Goal: Task Accomplishment & Management: Manage account settings

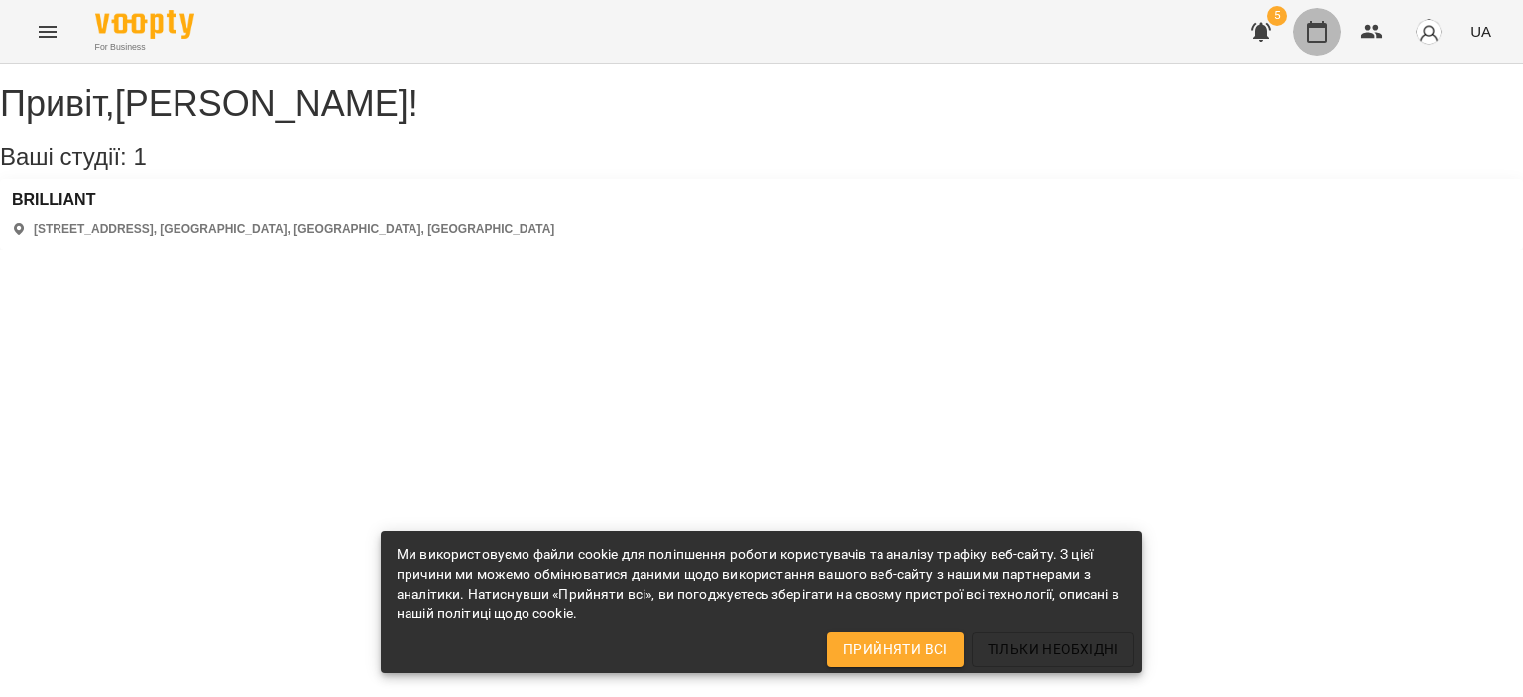
click at [1309, 27] on icon "button" at bounding box center [1317, 32] width 20 height 22
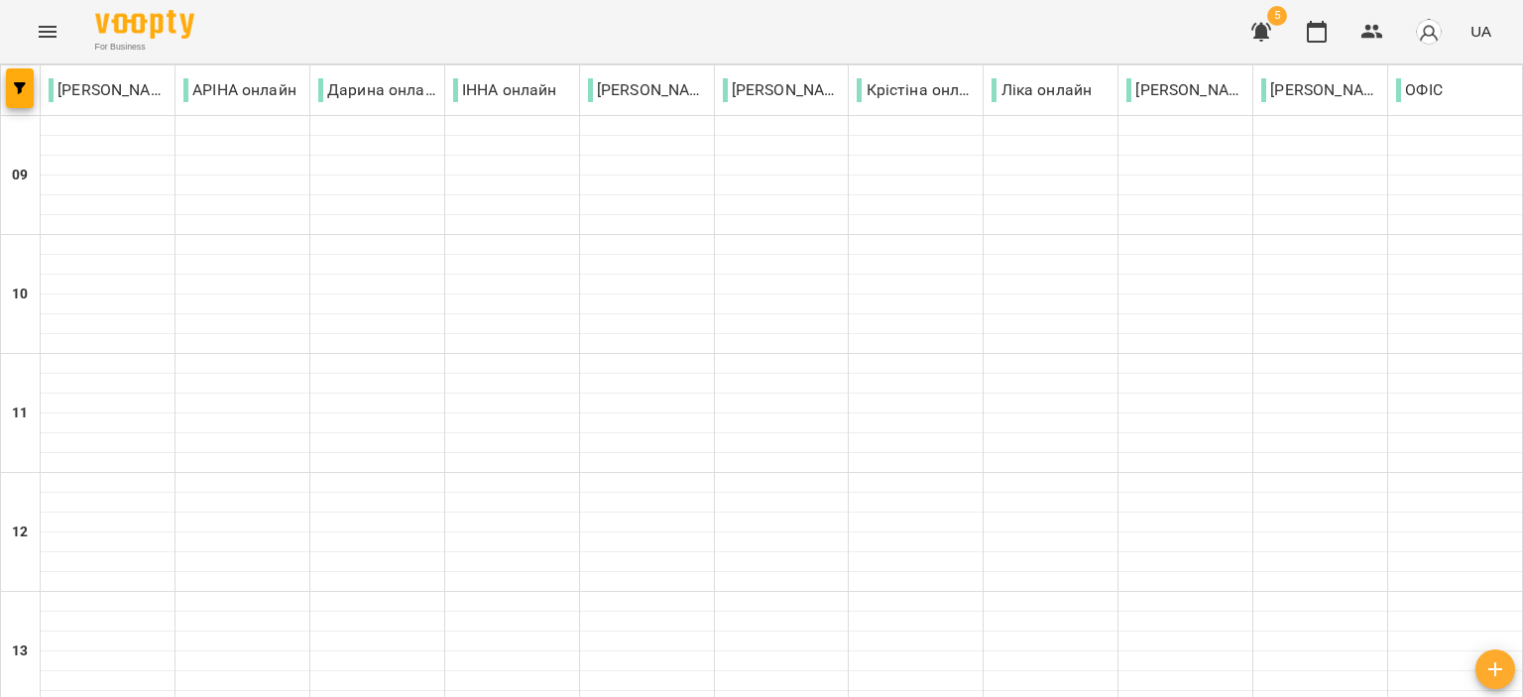
scroll to position [978, 0]
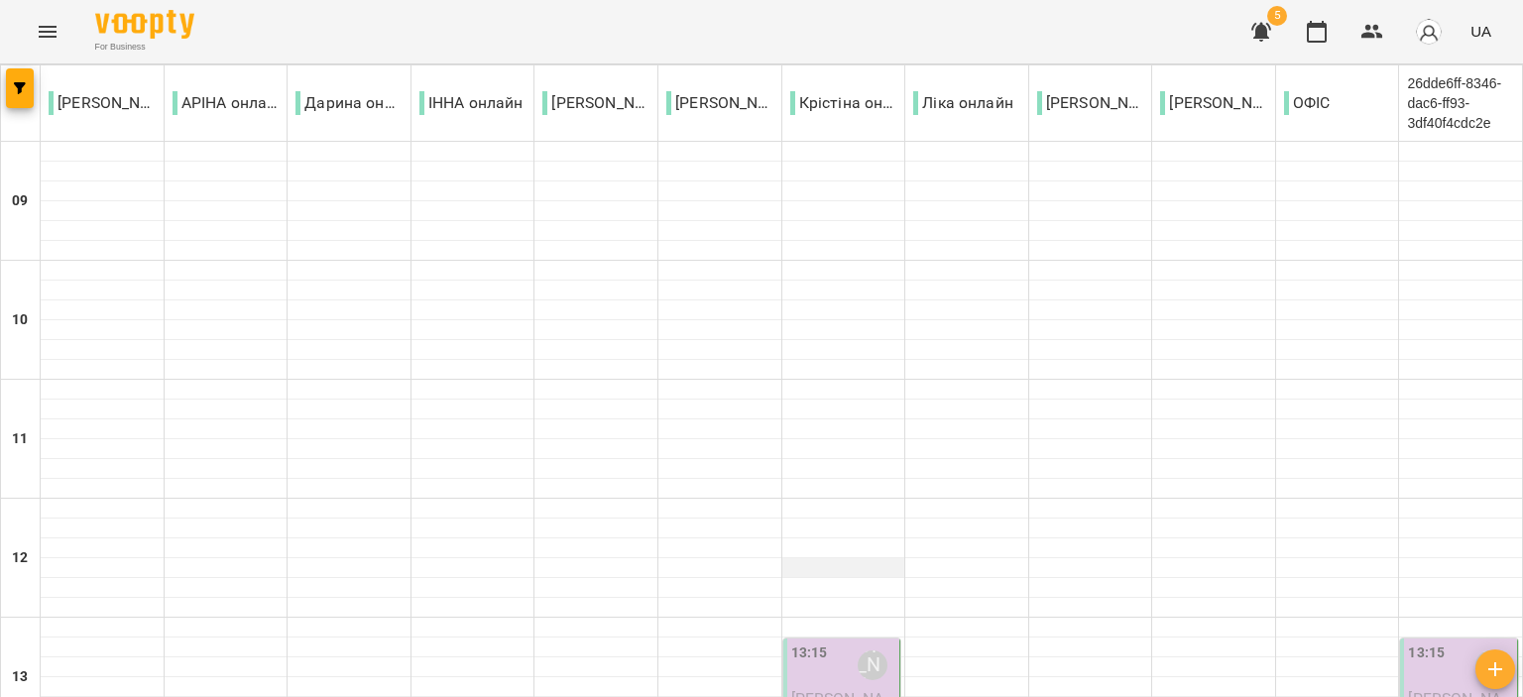
scroll to position [298, 0]
click at [811, 689] on span "[PERSON_NAME]" at bounding box center [837, 707] width 92 height 36
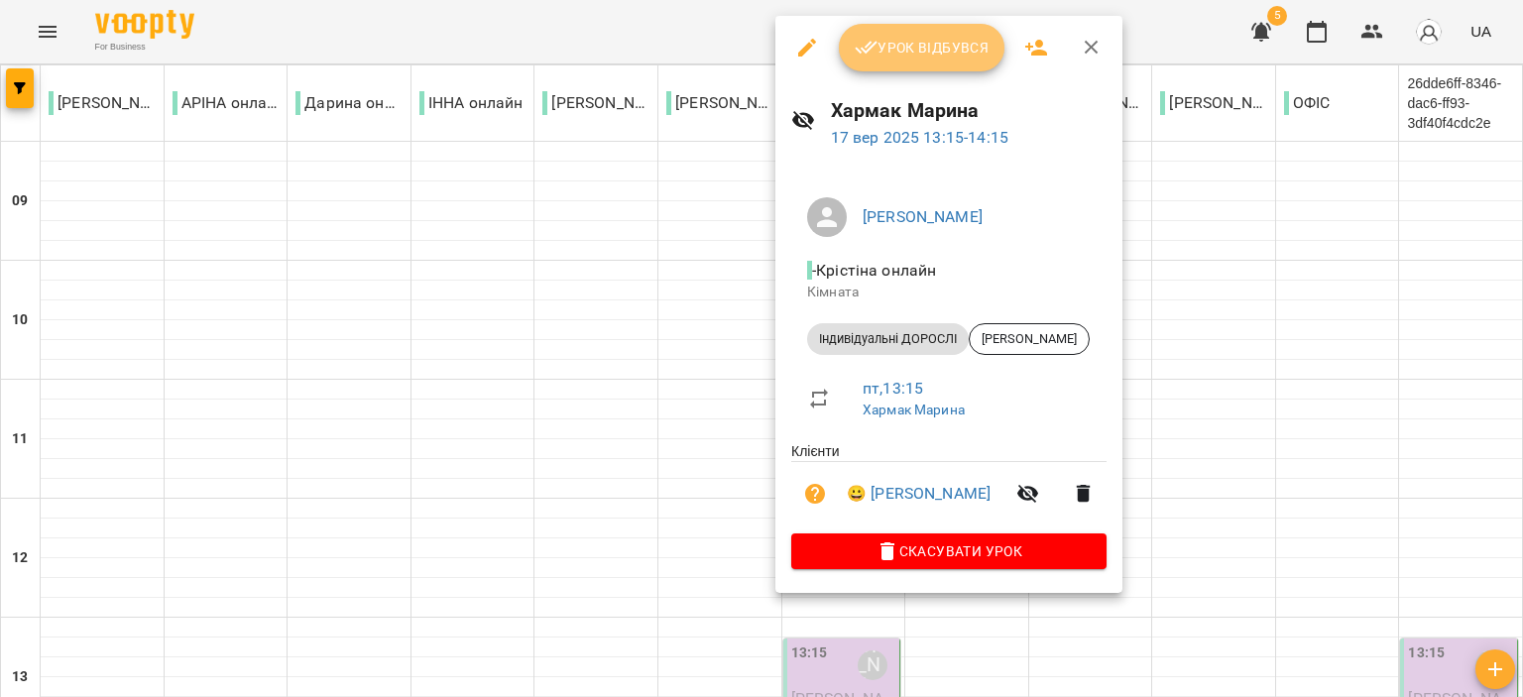
click at [923, 55] on span "Урок відбувся" at bounding box center [922, 48] width 135 height 24
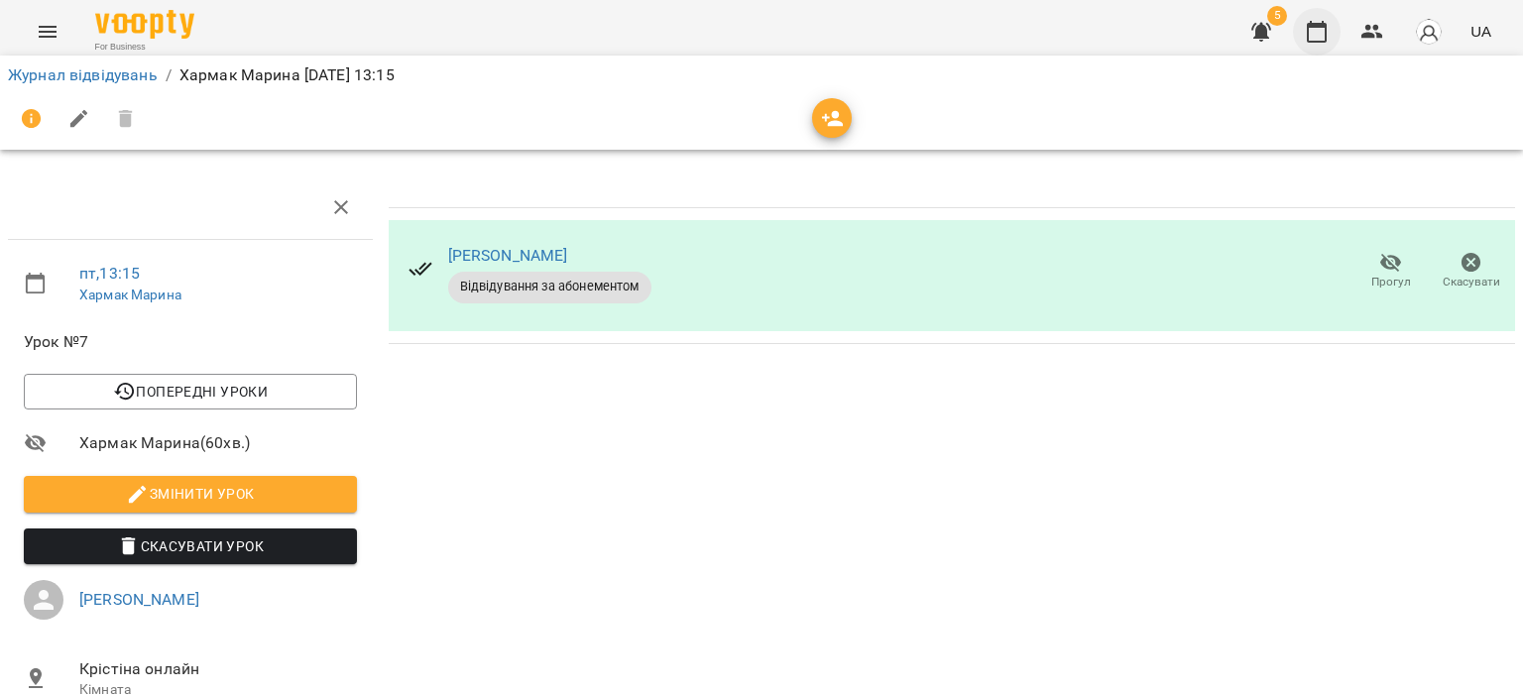
click at [1323, 23] on icon "button" at bounding box center [1317, 32] width 20 height 22
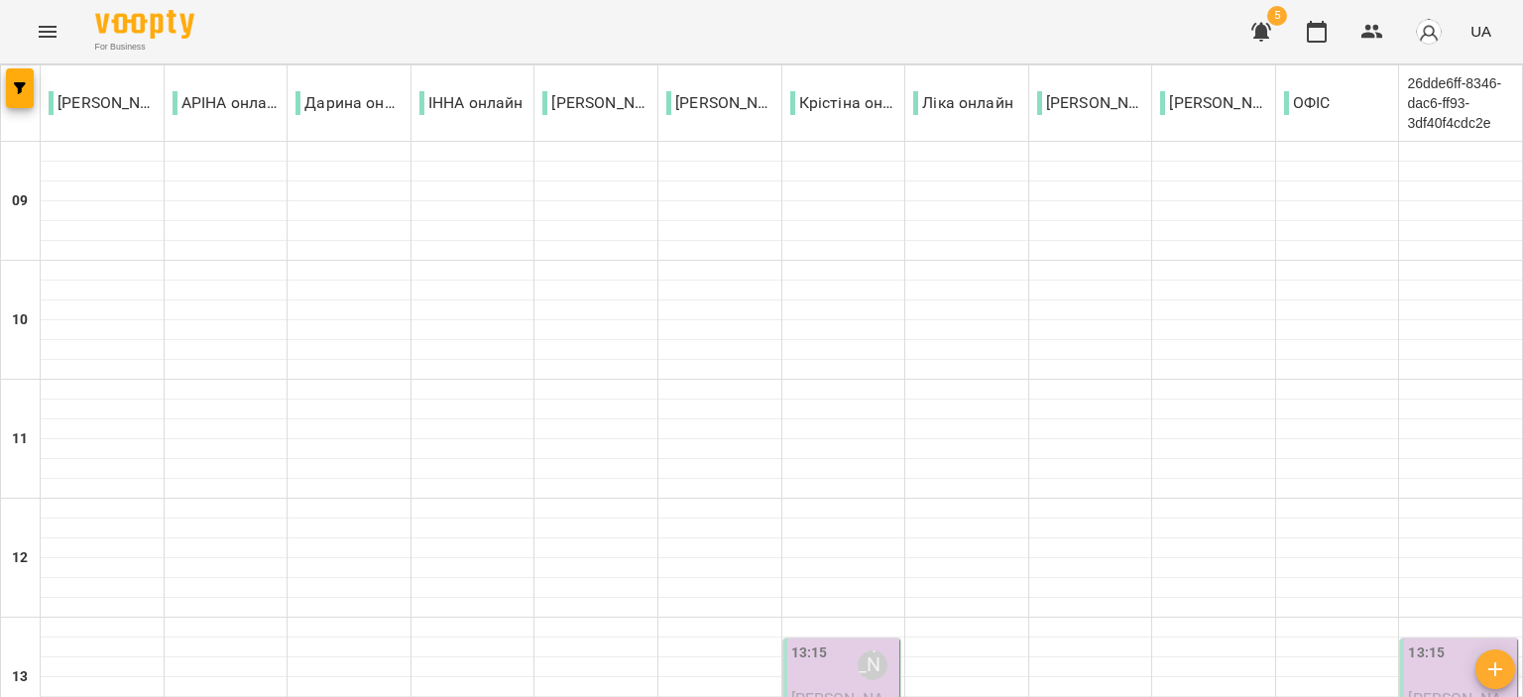
scroll to position [936, 0]
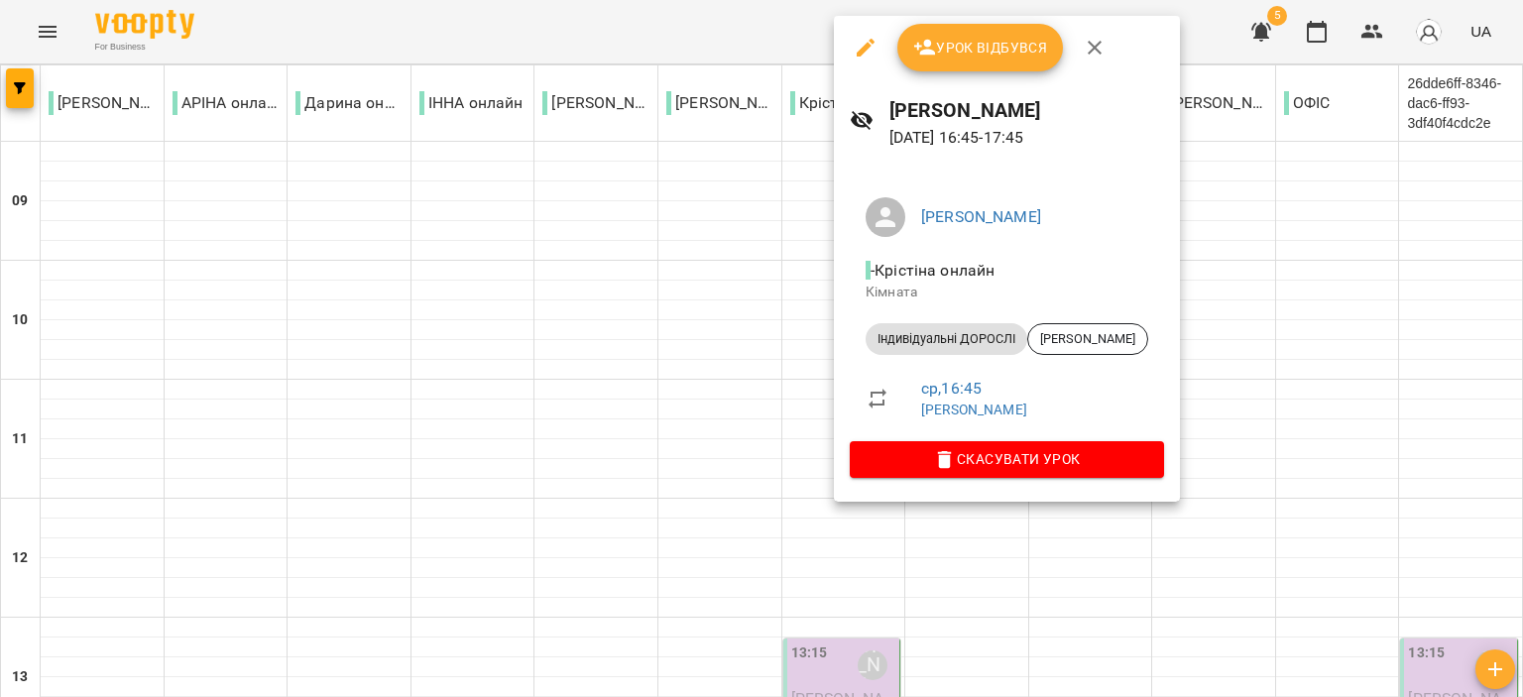
click at [938, 38] on span "Урок відбувся" at bounding box center [980, 48] width 135 height 24
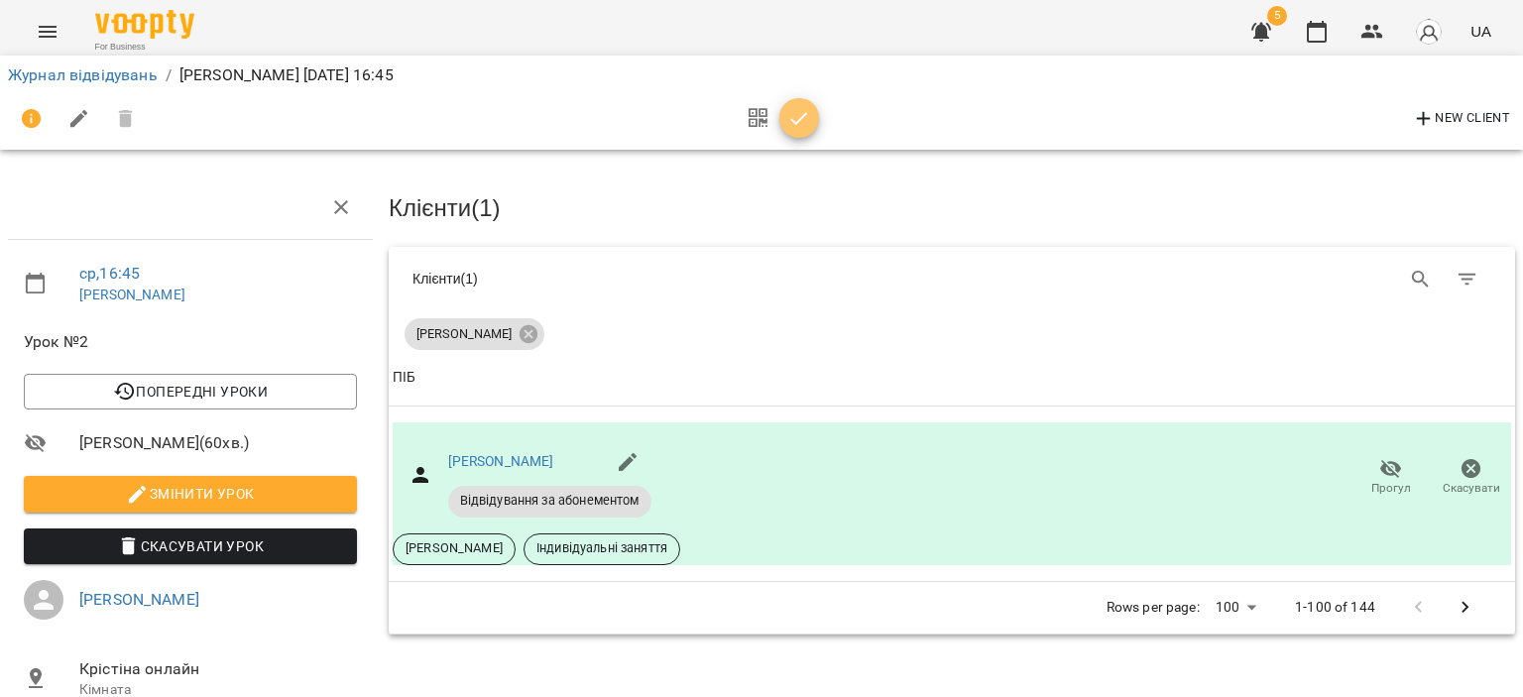
click at [795, 117] on icon "button" at bounding box center [799, 119] width 24 height 24
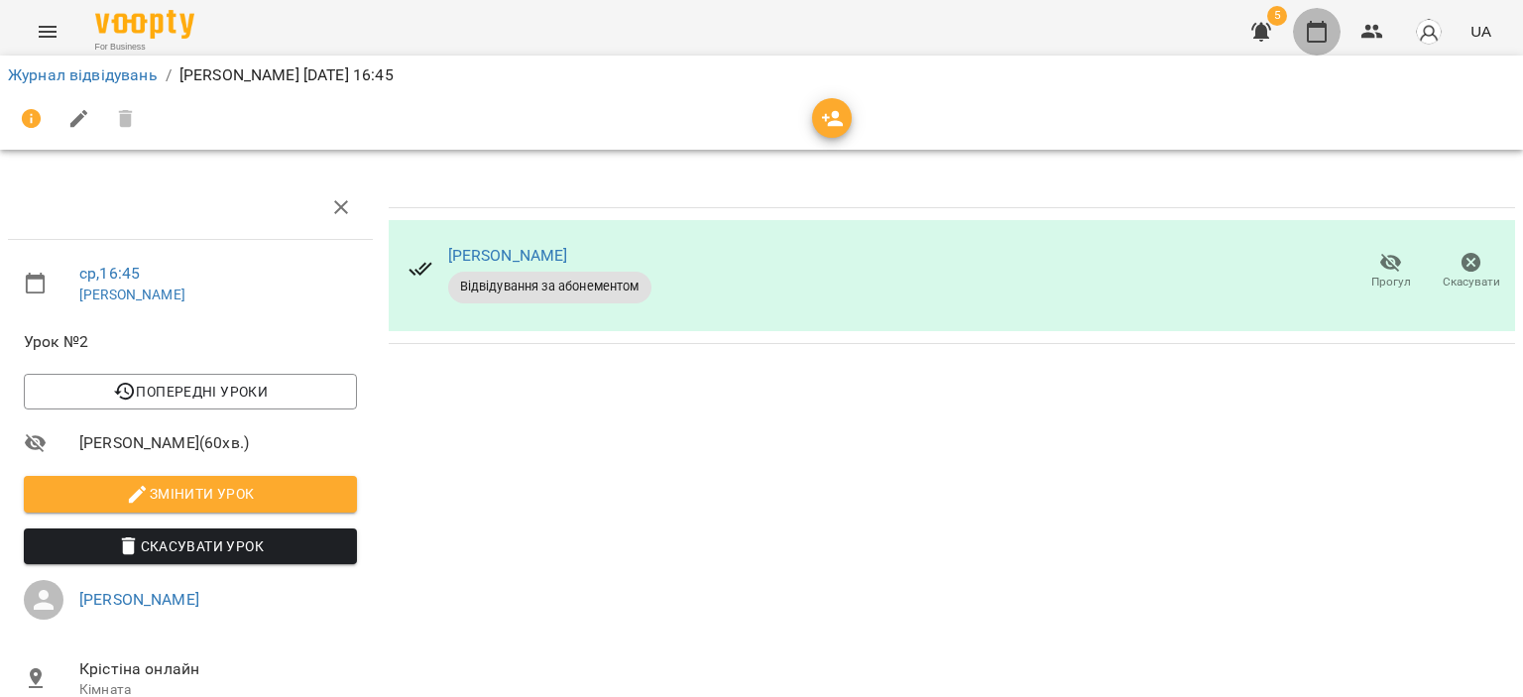
click at [1313, 18] on button "button" at bounding box center [1317, 32] width 48 height 48
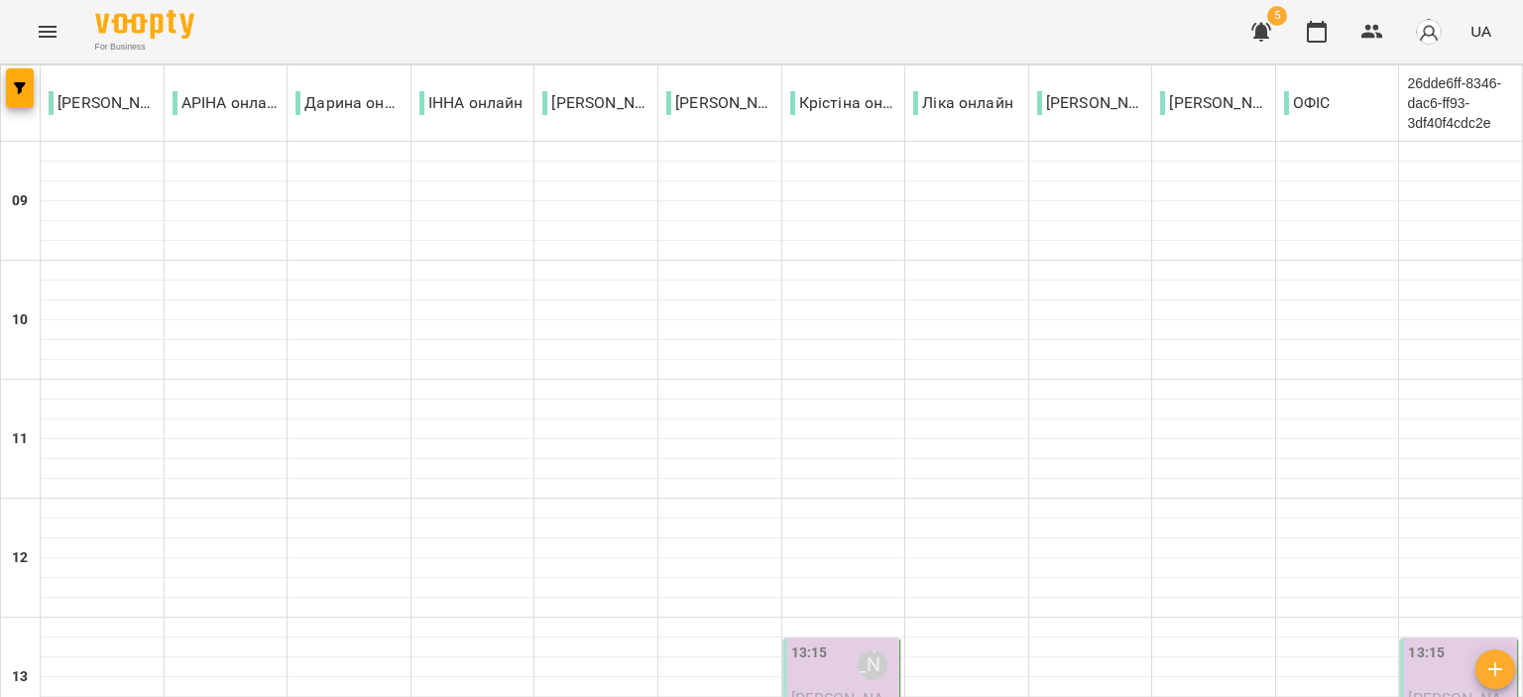
scroll to position [1035, 0]
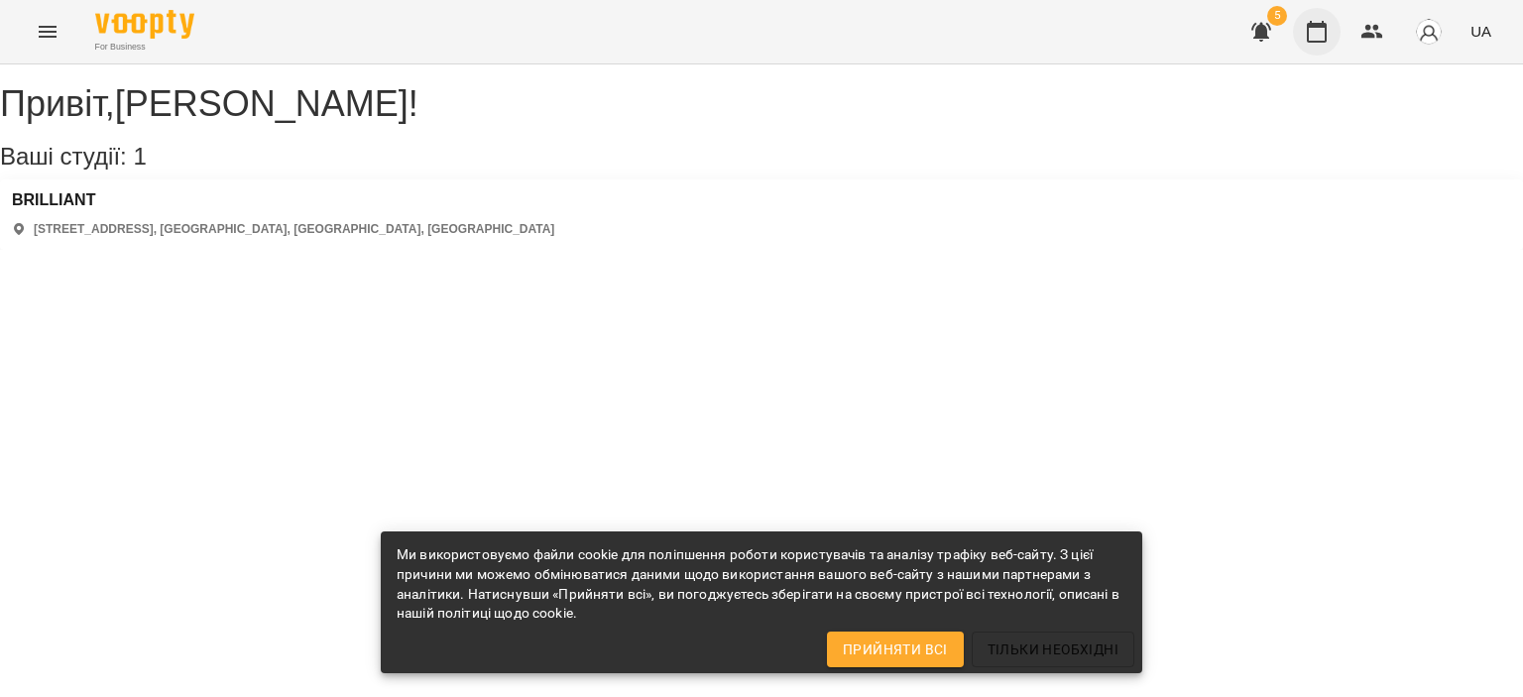
click at [1328, 23] on icon "button" at bounding box center [1317, 32] width 24 height 24
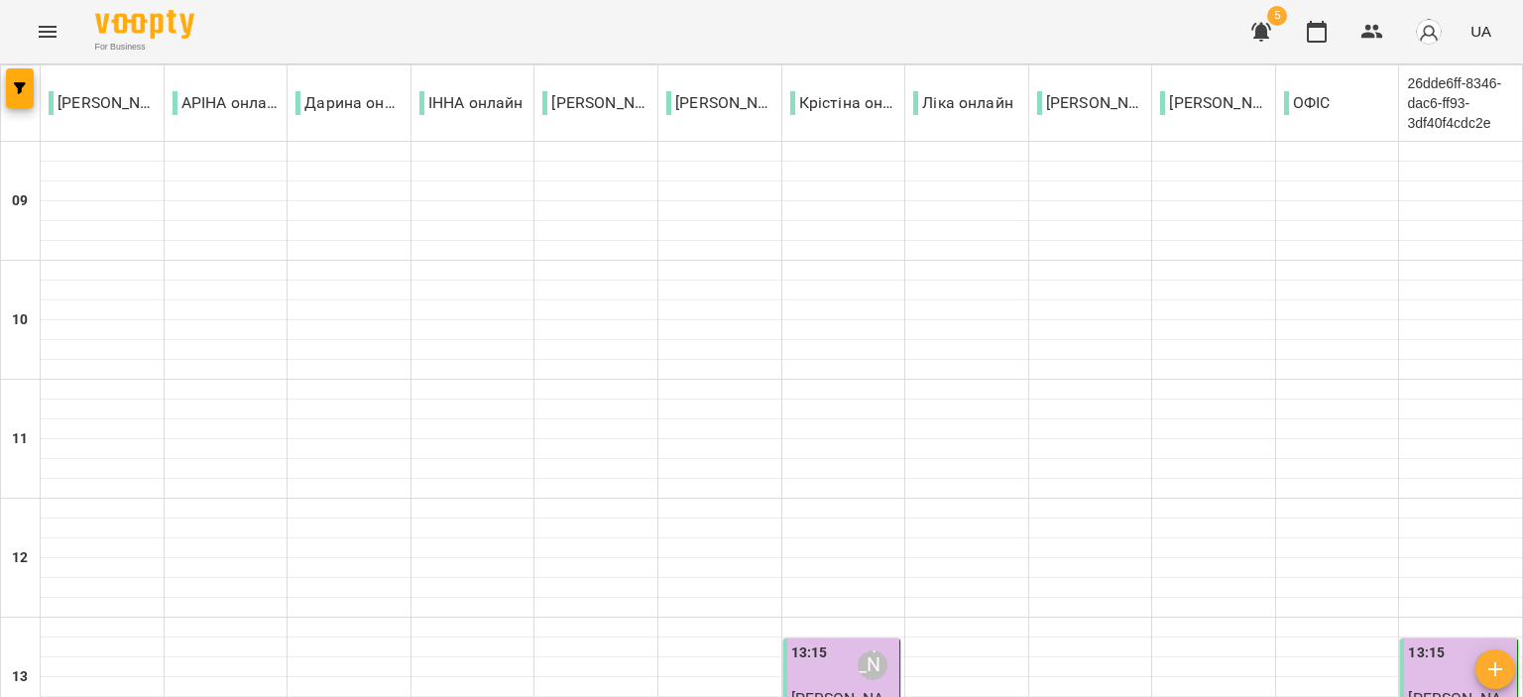
scroll to position [1035, 0]
